Goal: Navigation & Orientation: Find specific page/section

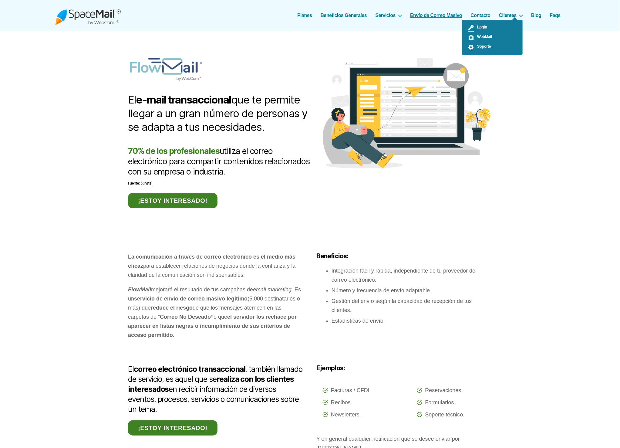
click at [485, 25] on span "Login" at bounding box center [480, 27] width 13 height 5
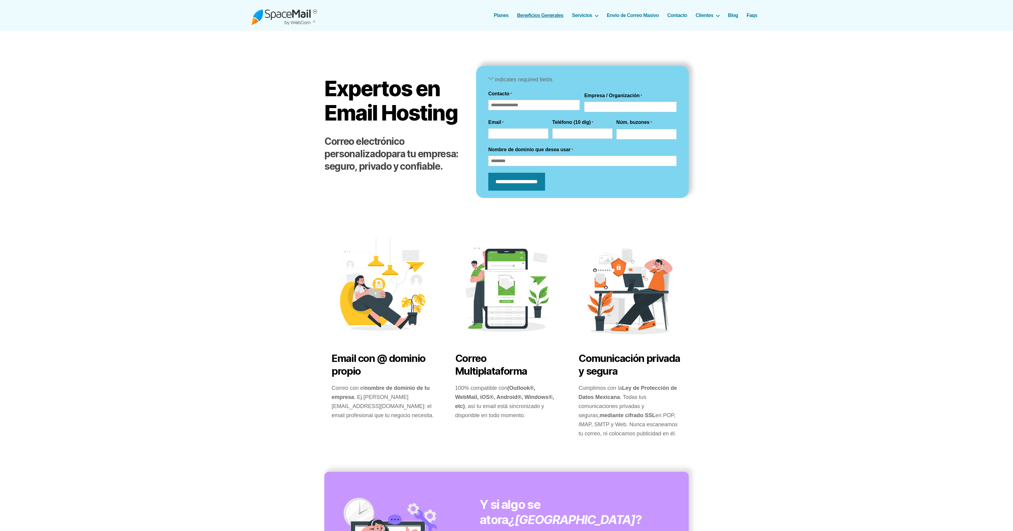
click at [545, 15] on link "Beneficios Generales" at bounding box center [540, 15] width 46 height 6
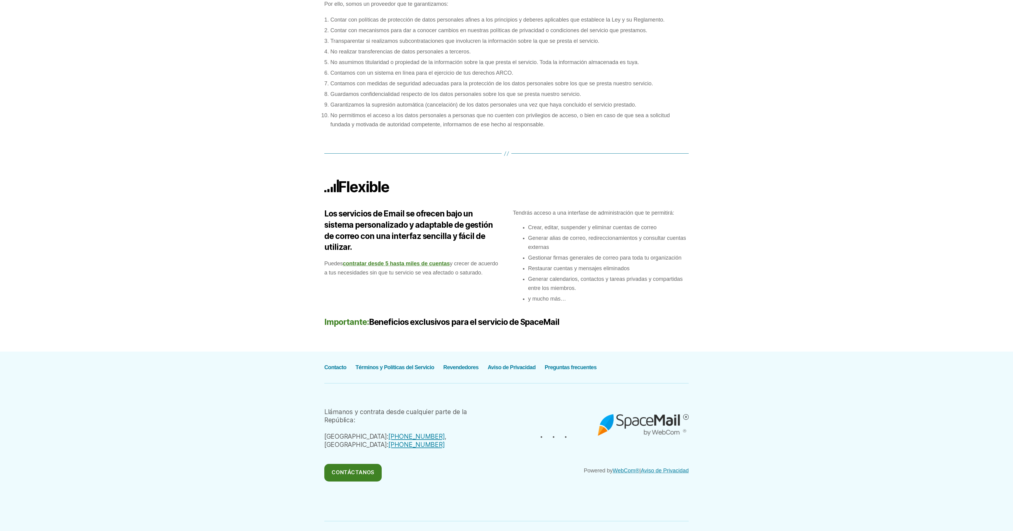
scroll to position [1732, 0]
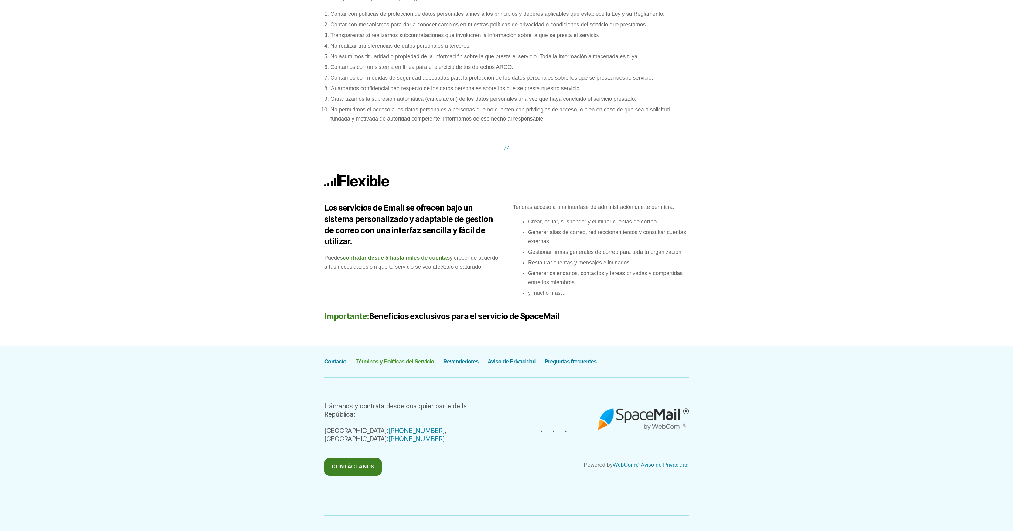
click at [407, 358] on link "Términos y Políticas del Servicio" at bounding box center [394, 361] width 79 height 6
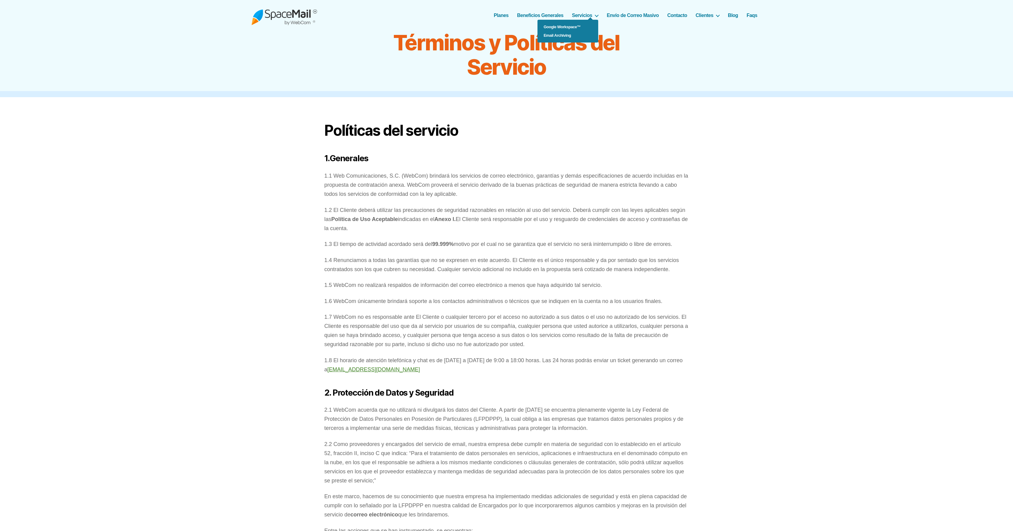
click at [588, 20] on ul "Google Workspace™ Email Archiving" at bounding box center [567, 31] width 61 height 23
click at [578, 26] on link "Google Workspace™" at bounding box center [567, 27] width 61 height 8
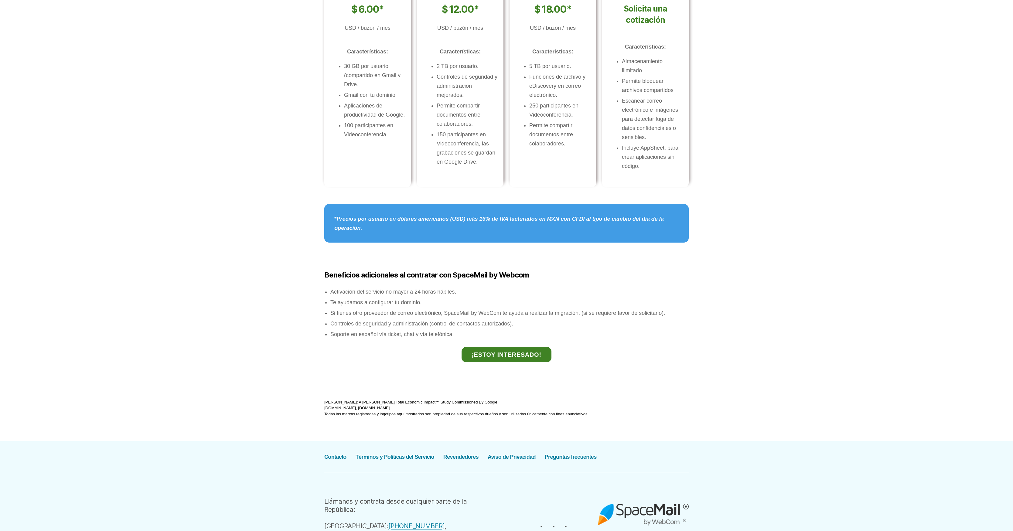
scroll to position [535, 0]
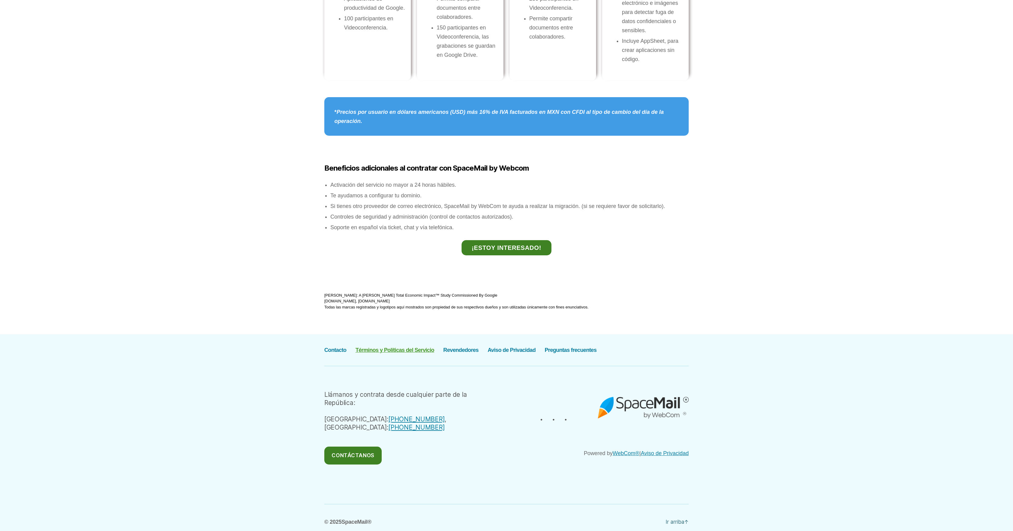
click at [416, 349] on link "Términos y Políticas del Servicio" at bounding box center [394, 350] width 79 height 6
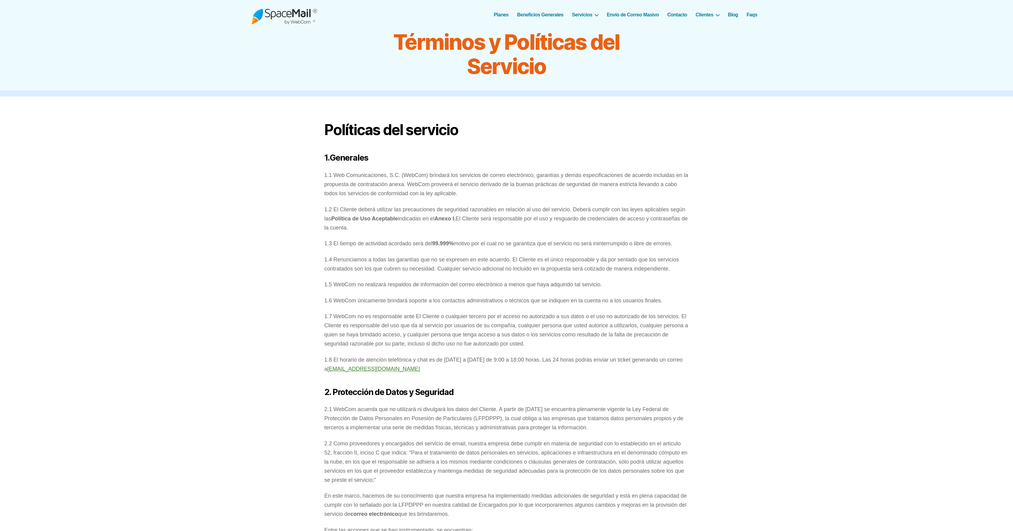
scroll to position [1, 0]
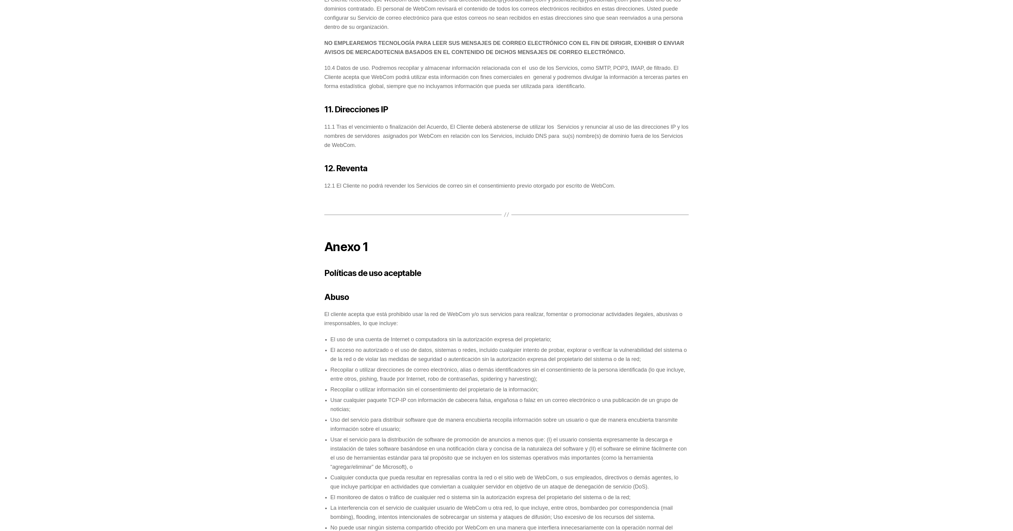
scroll to position [3780, 0]
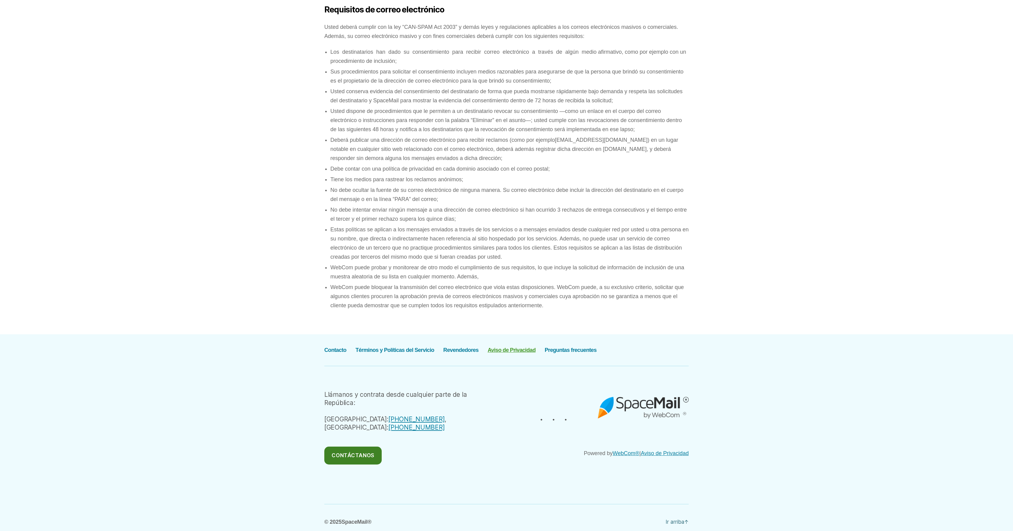
click at [506, 348] on link "Aviso de Privacidad" at bounding box center [511, 350] width 48 height 6
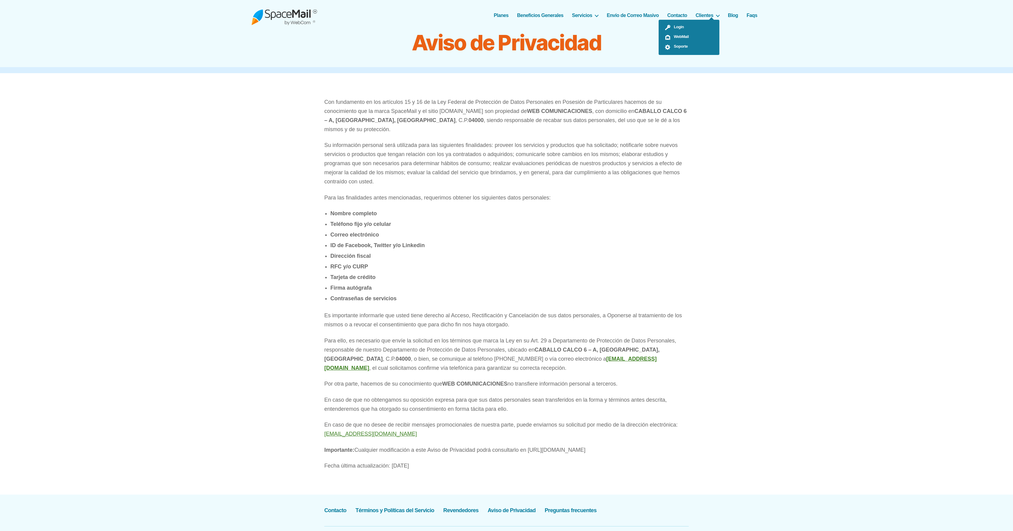
click at [707, 20] on ul "Login WebMail Soporte" at bounding box center [688, 37] width 61 height 35
click at [752, 15] on link "Faqs" at bounding box center [751, 15] width 11 height 6
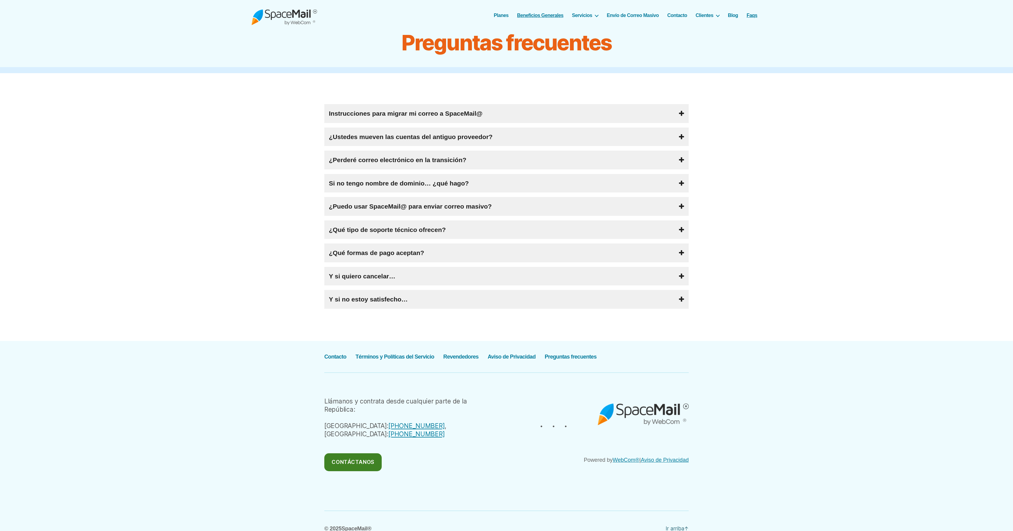
click at [526, 14] on link "Beneficios Generales" at bounding box center [540, 15] width 46 height 6
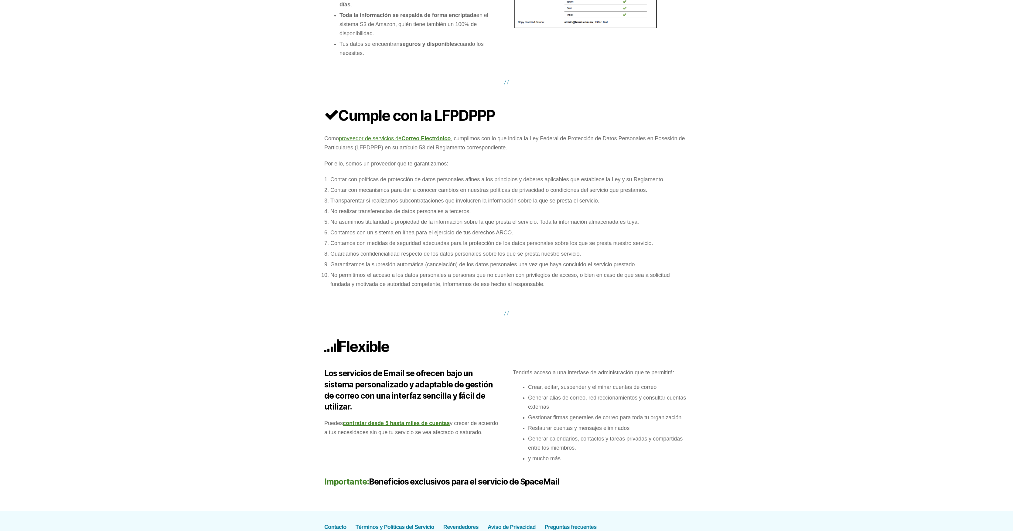
scroll to position [1732, 0]
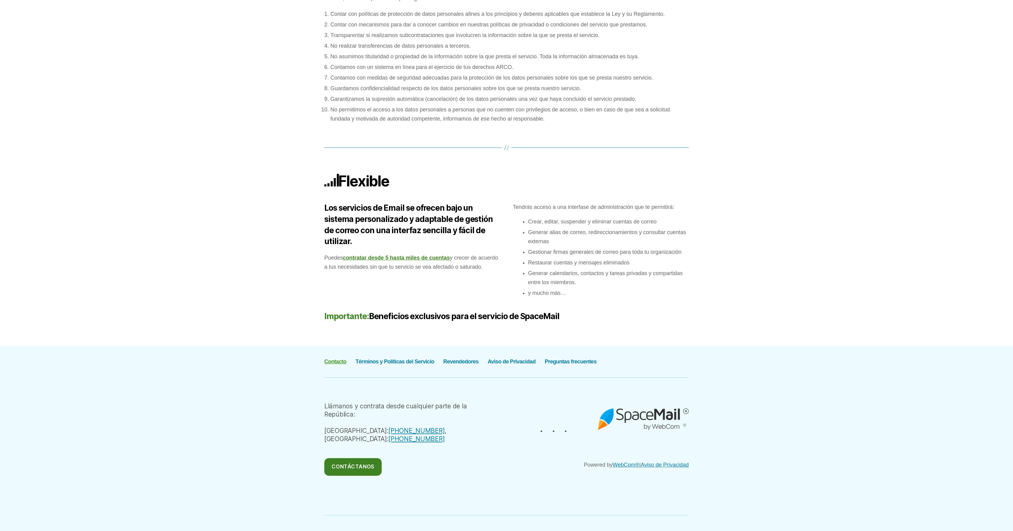
click at [337, 358] on link "Contacto" at bounding box center [335, 361] width 22 height 6
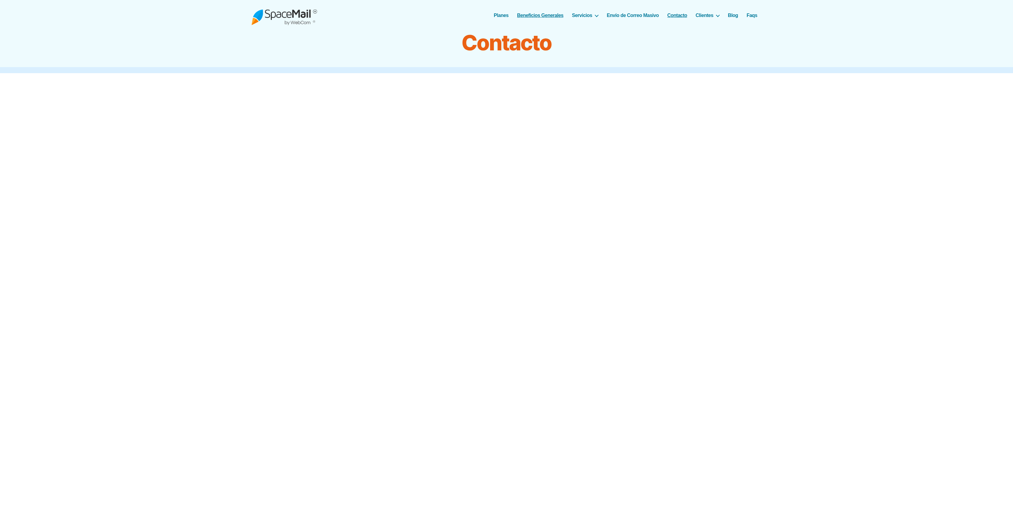
click at [546, 13] on link "Beneficios Generales" at bounding box center [540, 15] width 46 height 6
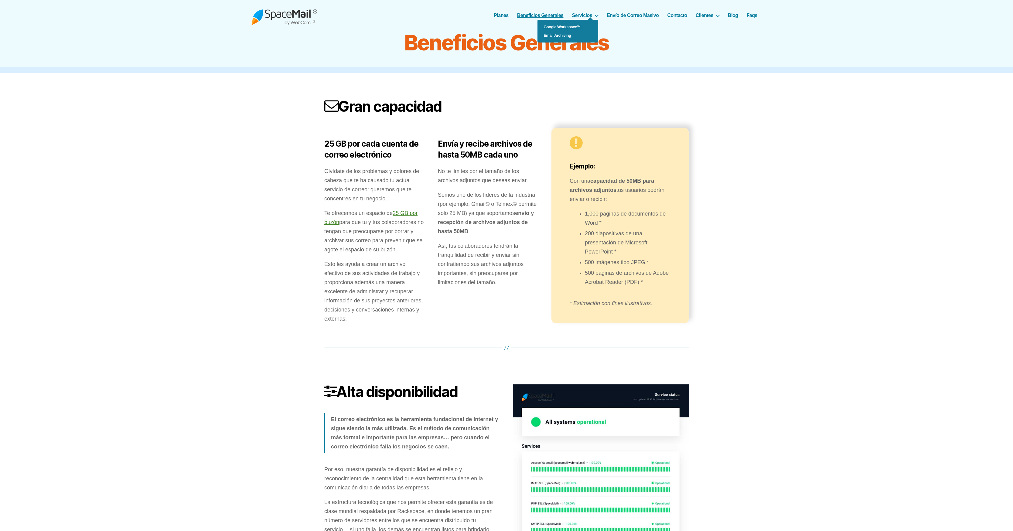
click at [587, 20] on ul "Google Workspace™ Email Archiving" at bounding box center [567, 31] width 61 height 23
click at [626, 17] on link "Envío de Correo Masivo" at bounding box center [632, 15] width 52 height 6
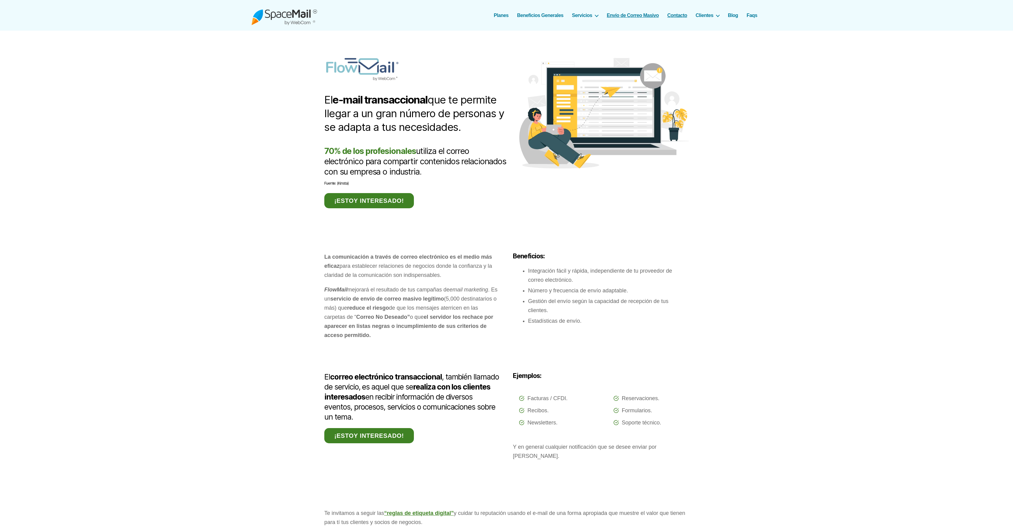
click at [677, 18] on link "Contacto" at bounding box center [677, 15] width 20 height 6
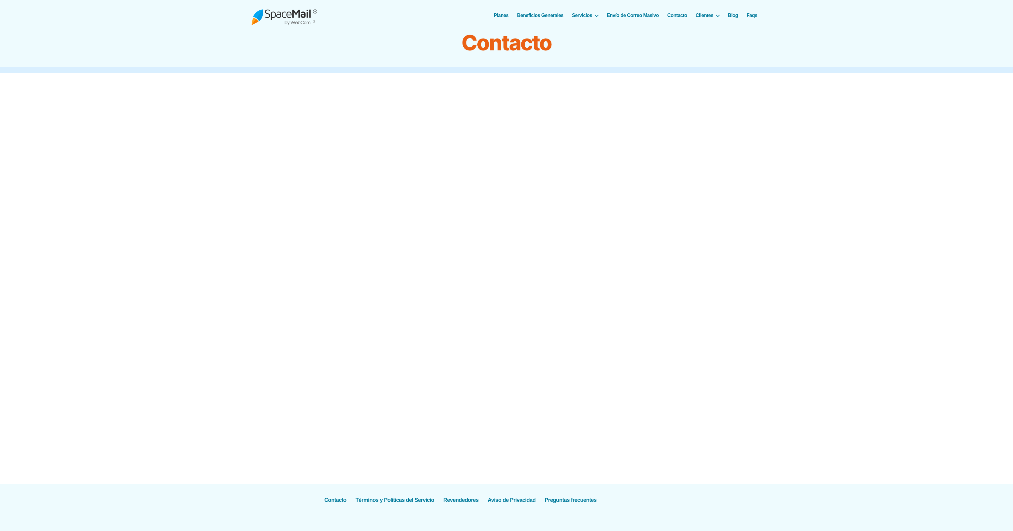
click at [682, 14] on link "Contacto" at bounding box center [677, 15] width 20 height 6
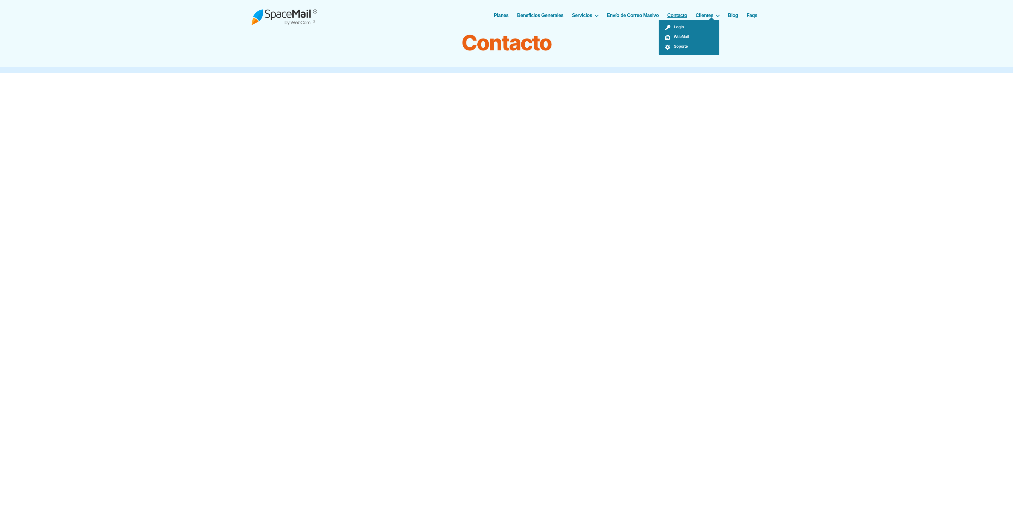
click at [707, 20] on ul "Login WebMail Soporte" at bounding box center [688, 37] width 61 height 35
click at [730, 14] on link "Blog" at bounding box center [733, 15] width 10 height 6
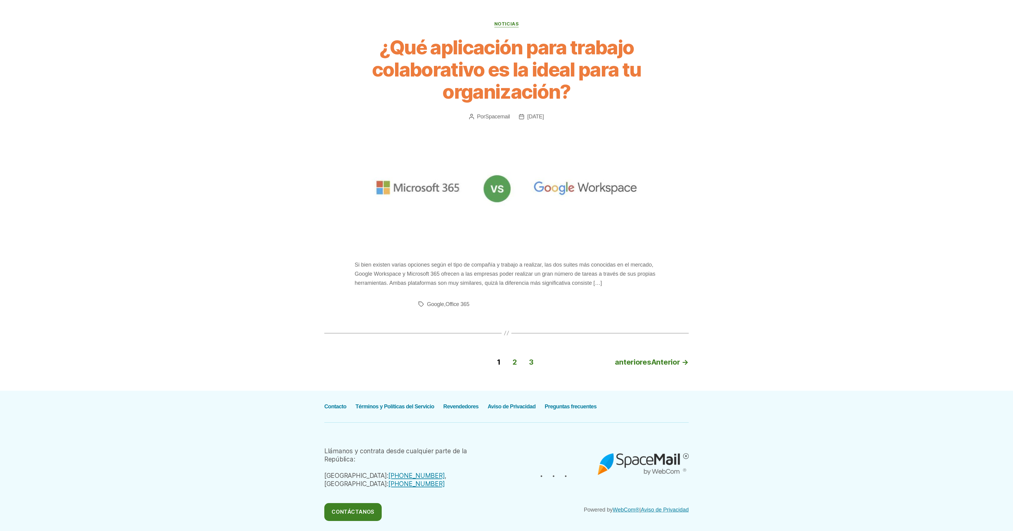
scroll to position [2314, 0]
click at [585, 403] on link "Preguntas frecuentes" at bounding box center [571, 406] width 52 height 6
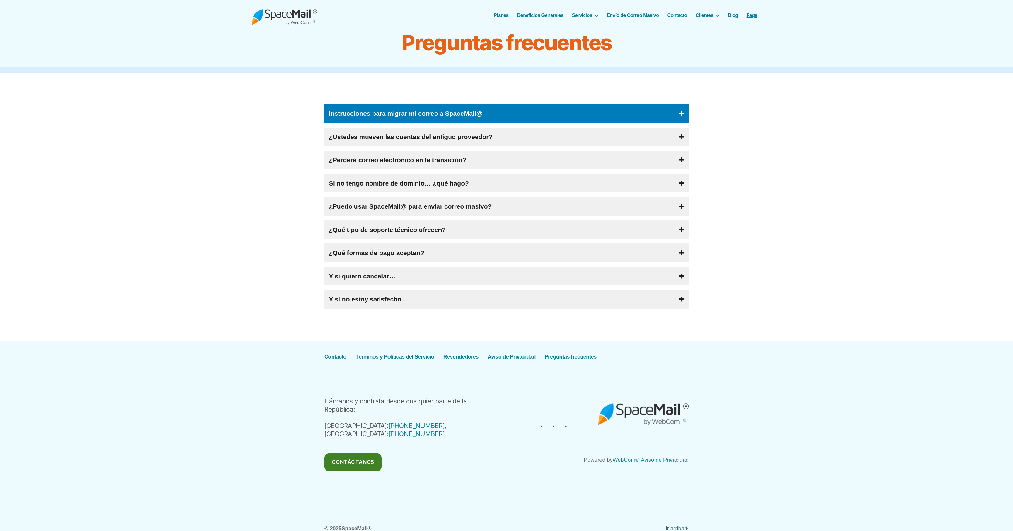
click at [684, 112] on span at bounding box center [681, 113] width 5 height 6
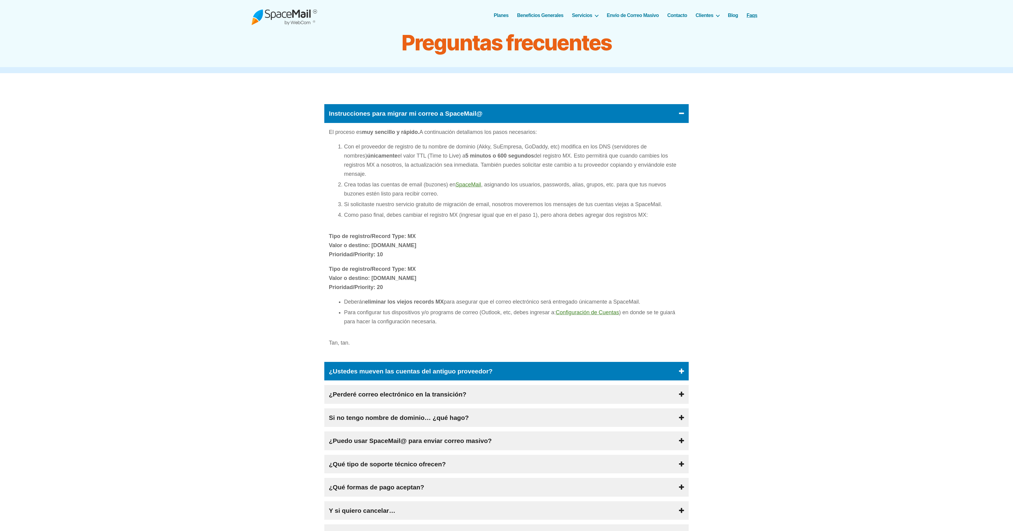
click at [679, 372] on span at bounding box center [681, 371] width 5 height 6
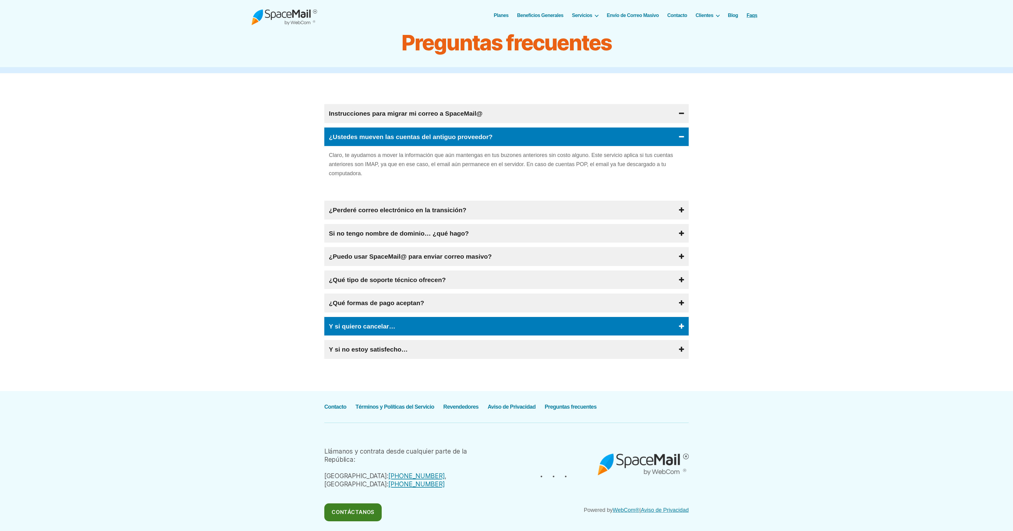
click at [677, 325] on div "Y si quiero cancelar…" at bounding box center [506, 326] width 364 height 19
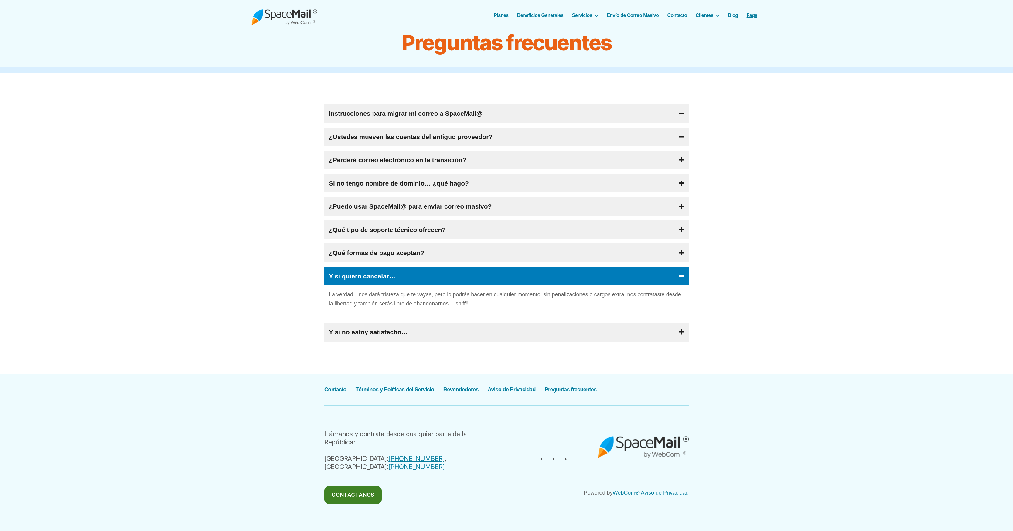
click at [683, 276] on span at bounding box center [681, 276] width 5 height 6
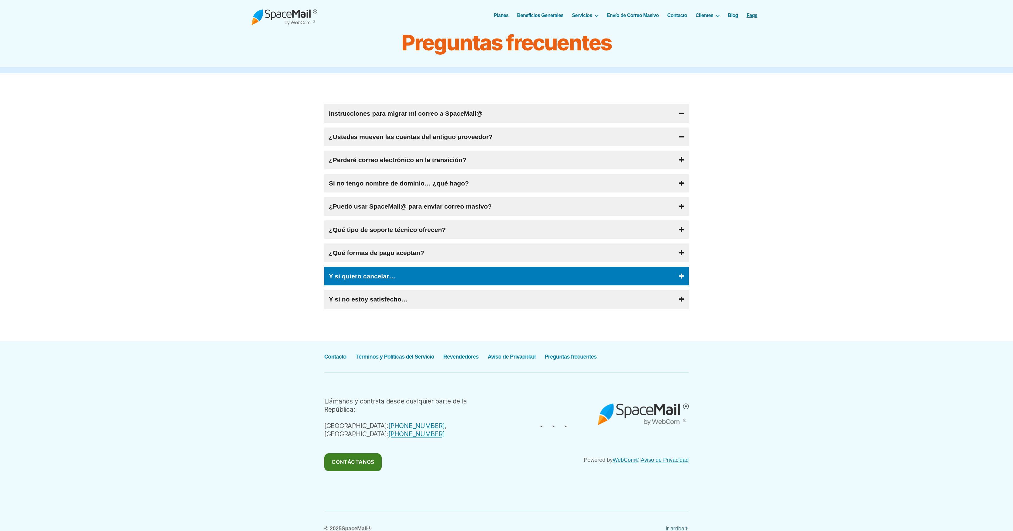
click at [683, 276] on span at bounding box center [681, 276] width 5 height 6
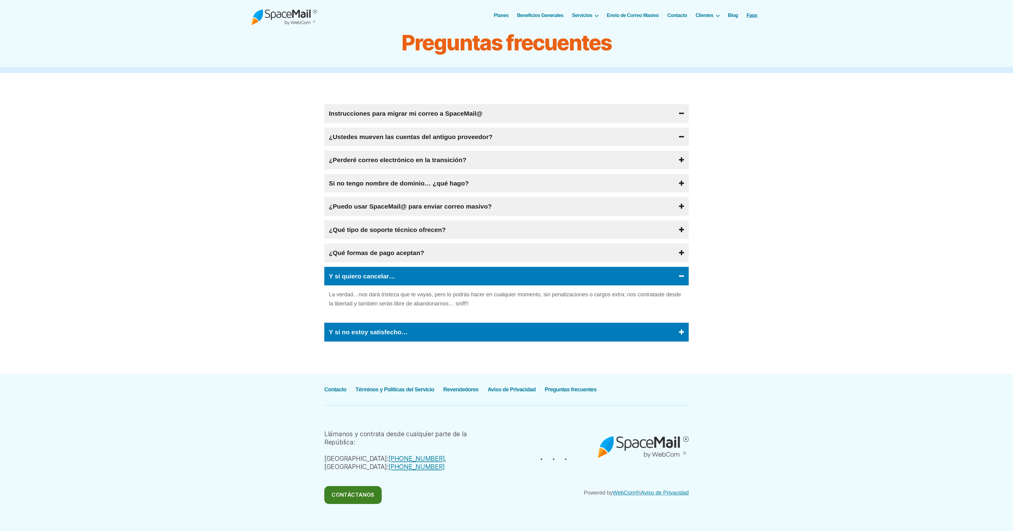
click at [683, 326] on div "Y si no estoy satisfecho…" at bounding box center [506, 332] width 364 height 19
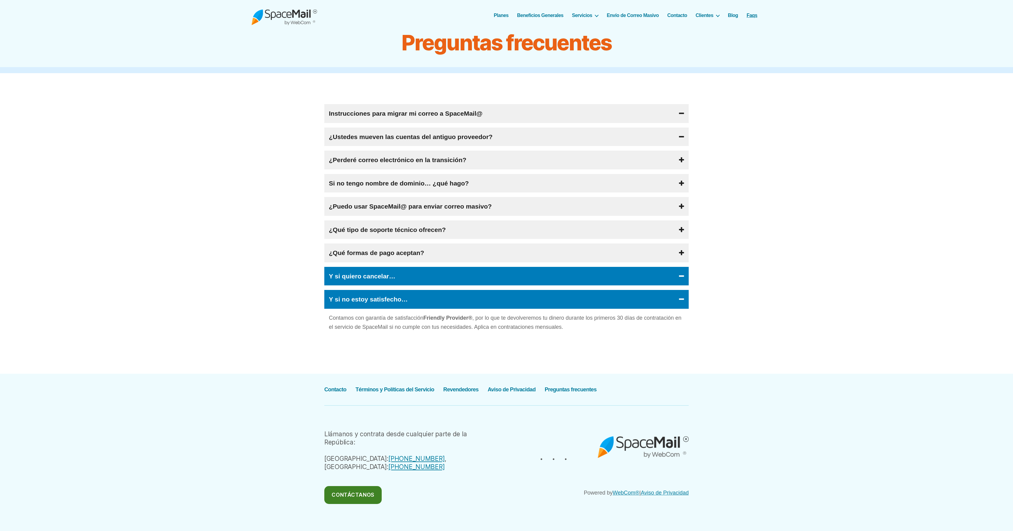
click at [684, 273] on div "Y si quiero cancelar…" at bounding box center [506, 276] width 364 height 19
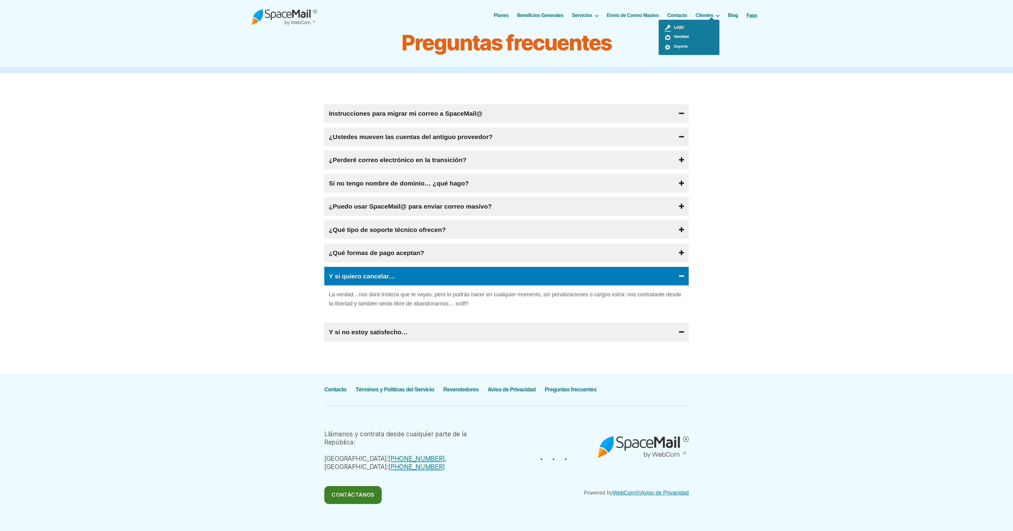
click at [692, 26] on link "Login" at bounding box center [688, 28] width 61 height 10
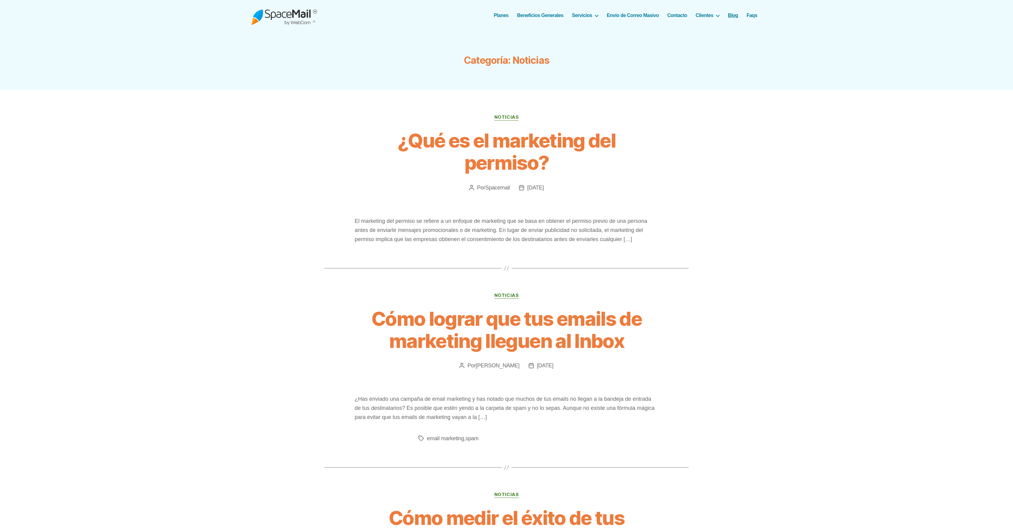
scroll to position [2044, 0]
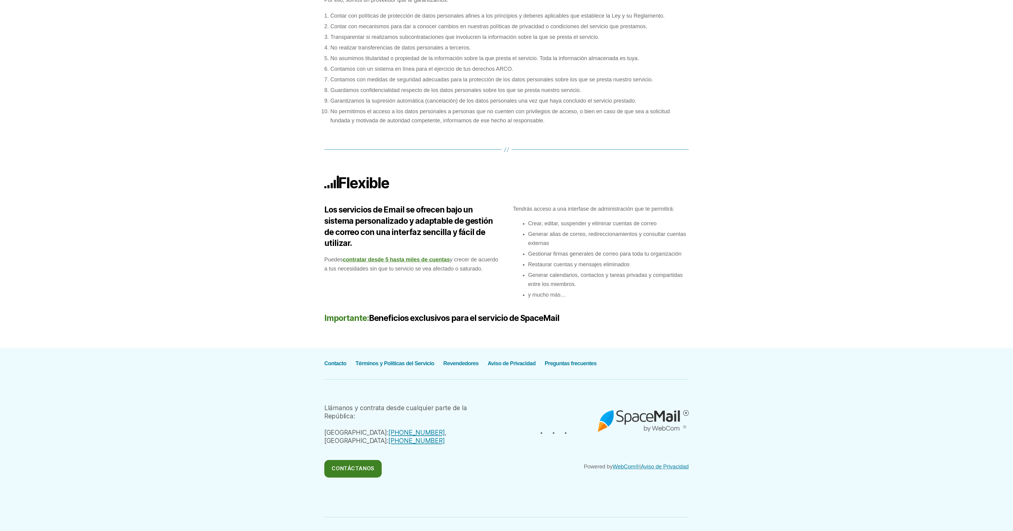
scroll to position [1732, 0]
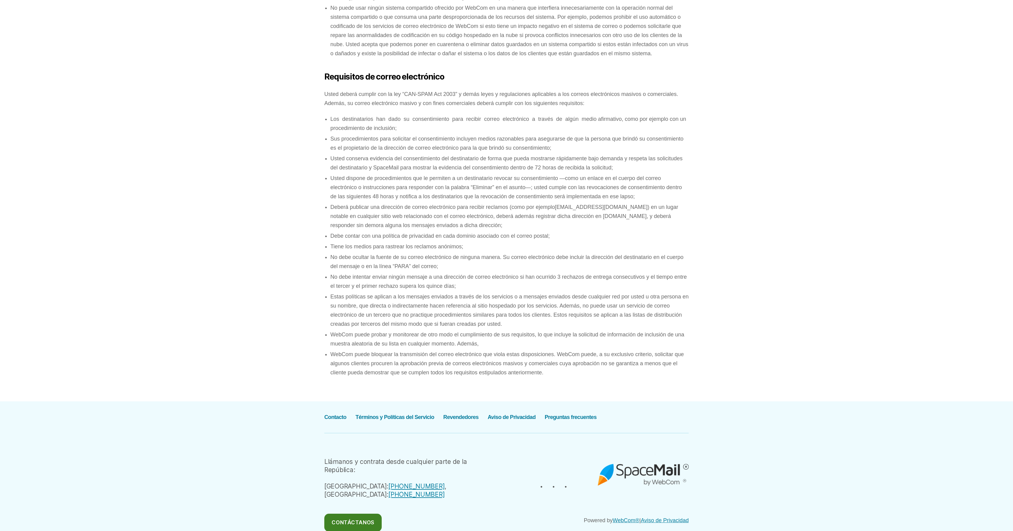
scroll to position [3780, 0]
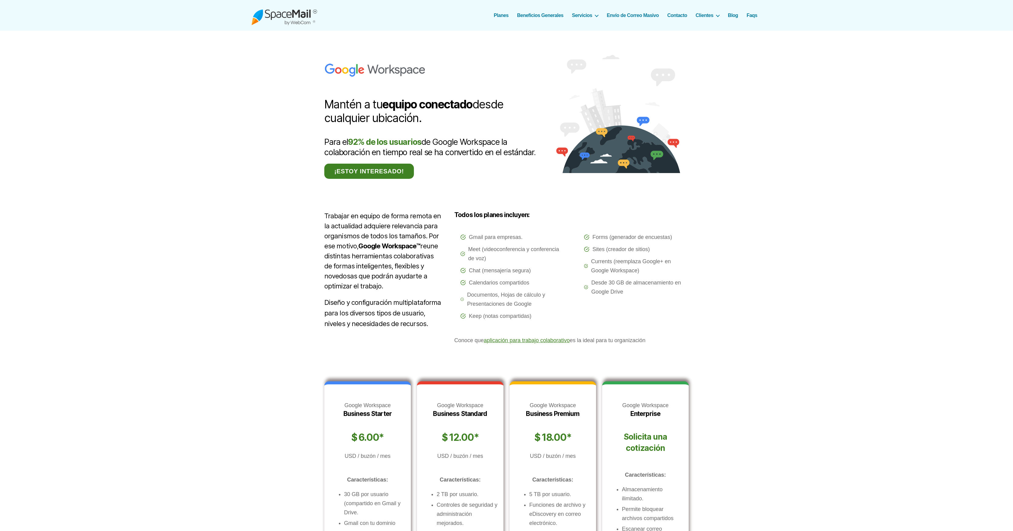
scroll to position [267, 0]
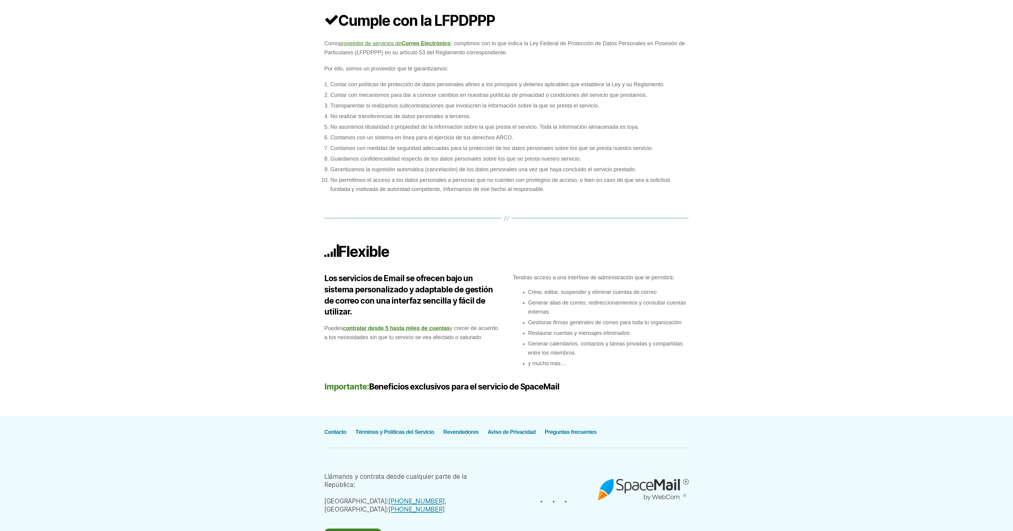
scroll to position [1732, 0]
